Goal: Transaction & Acquisition: Book appointment/travel/reservation

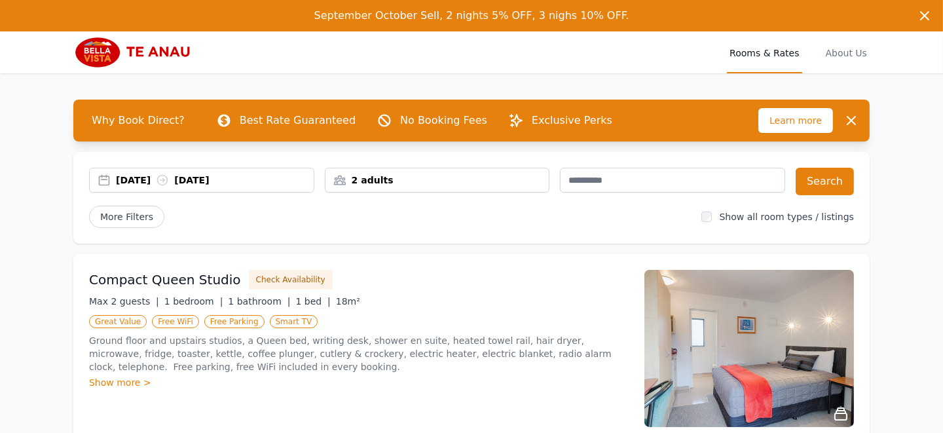
click at [102, 178] on div "[DATE] [DATE]" at bounding box center [202, 180] width 224 height 13
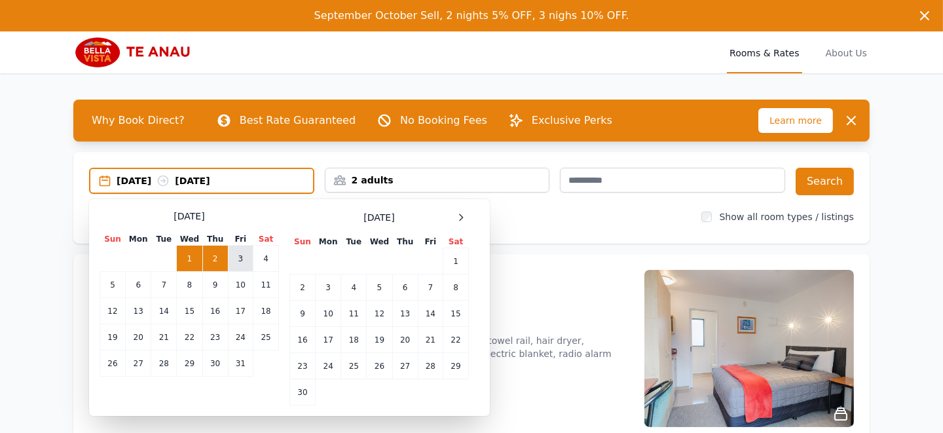
click at [240, 256] on td "3" at bounding box center [240, 259] width 25 height 26
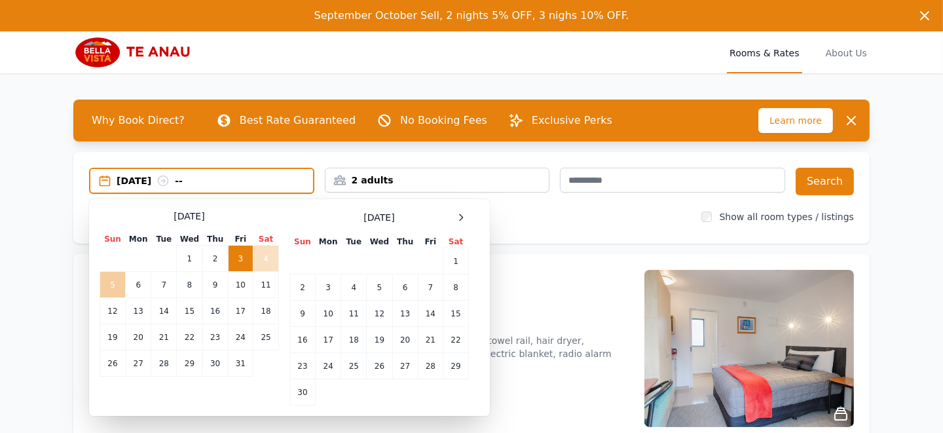
click at [113, 282] on td "5" at bounding box center [113, 285] width 26 height 26
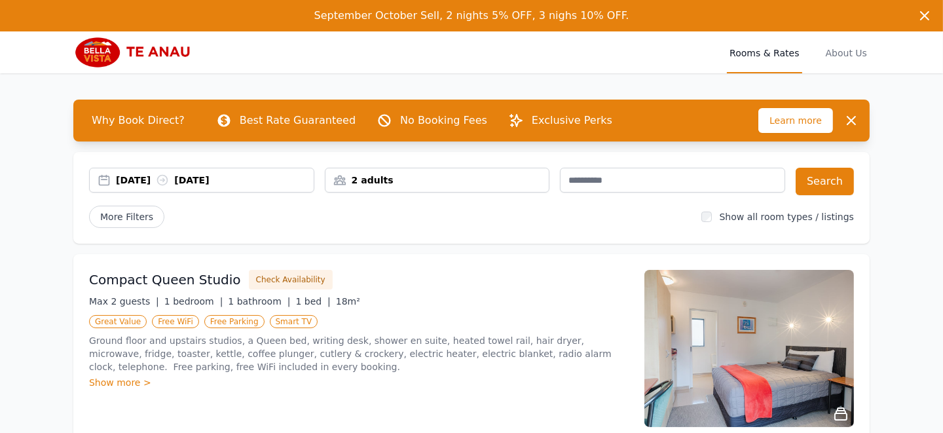
click at [384, 176] on div "2 adults" at bounding box center [438, 180] width 224 height 13
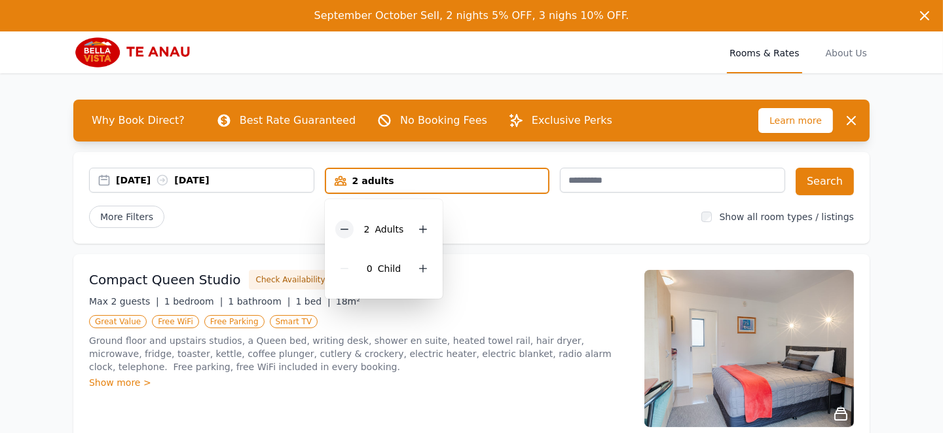
click at [340, 226] on icon at bounding box center [344, 229] width 10 height 10
click at [811, 184] on button "Search" at bounding box center [825, 182] width 58 height 28
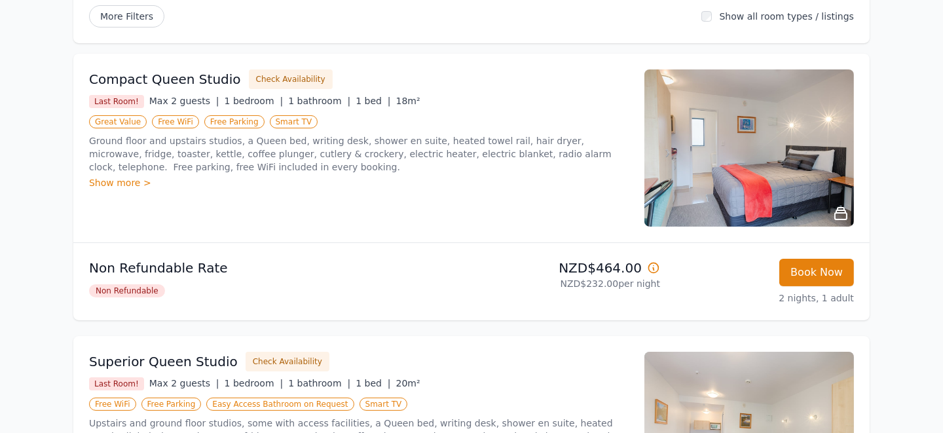
scroll to position [235, 0]
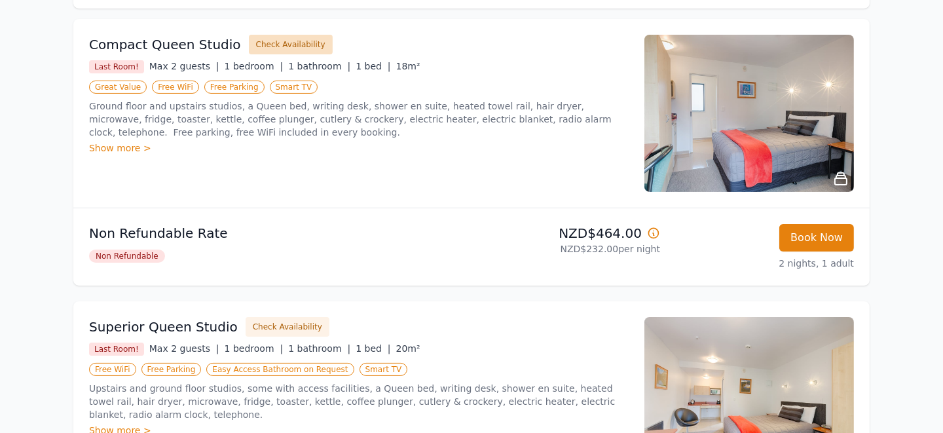
click at [274, 43] on button "Check Availability" at bounding box center [291, 45] width 84 height 20
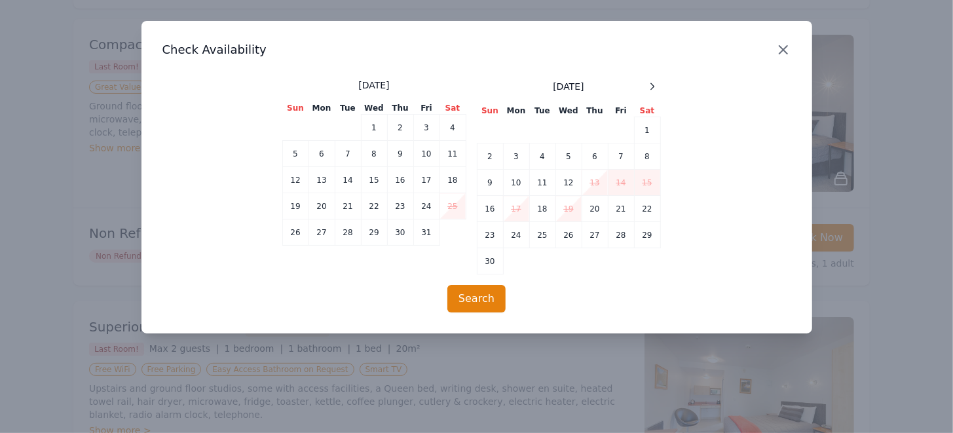
click at [777, 49] on icon "button" at bounding box center [783, 50] width 16 height 16
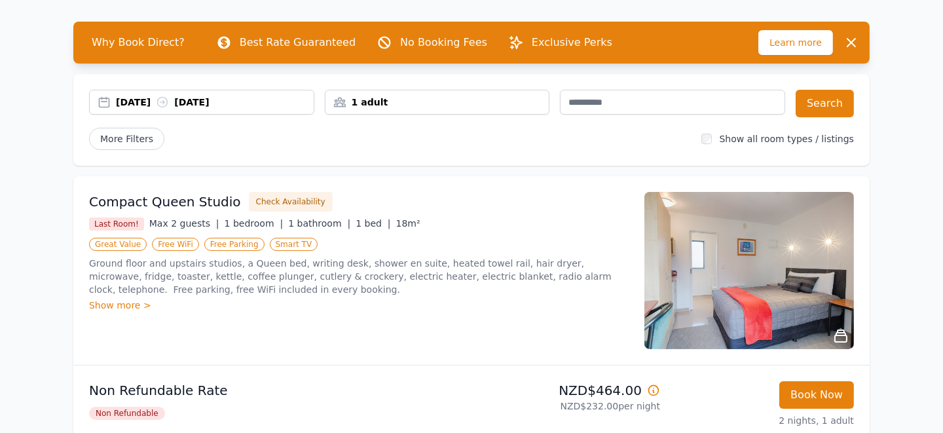
scroll to position [0, 0]
